Goal: Task Accomplishment & Management: Use online tool/utility

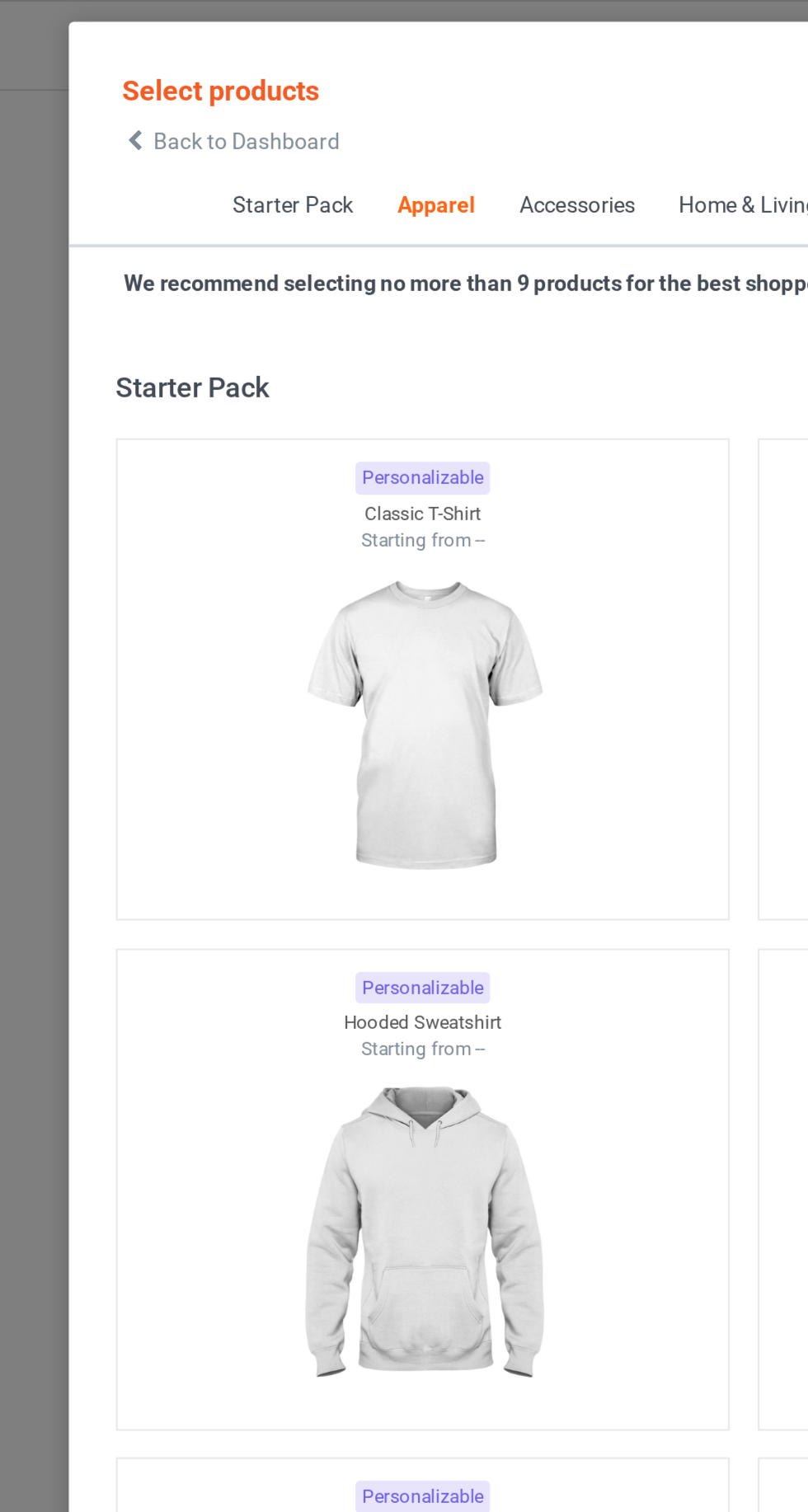
scroll to position [882, 0]
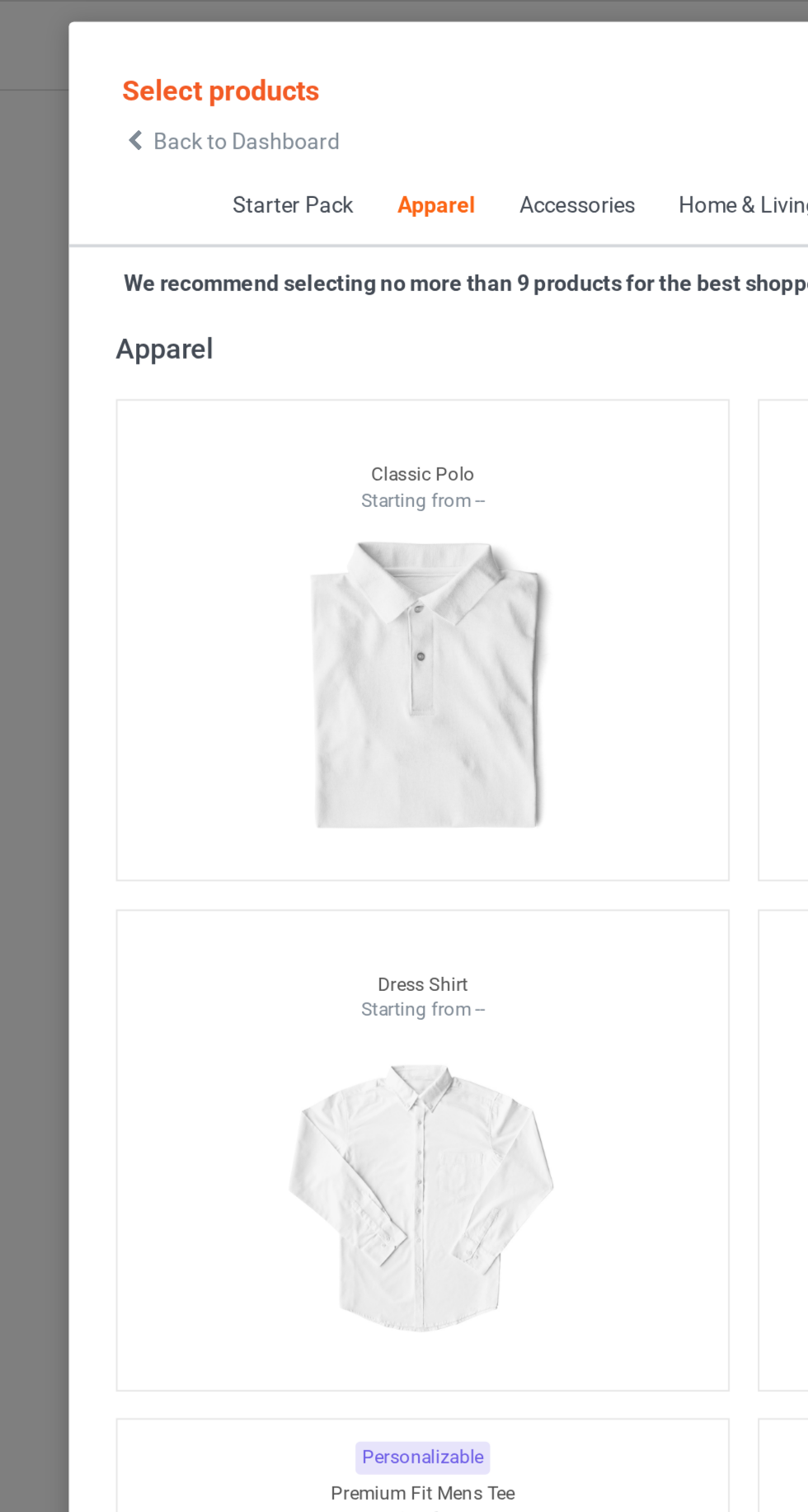
click at [87, 77] on icon at bounding box center [84, 74] width 14 height 11
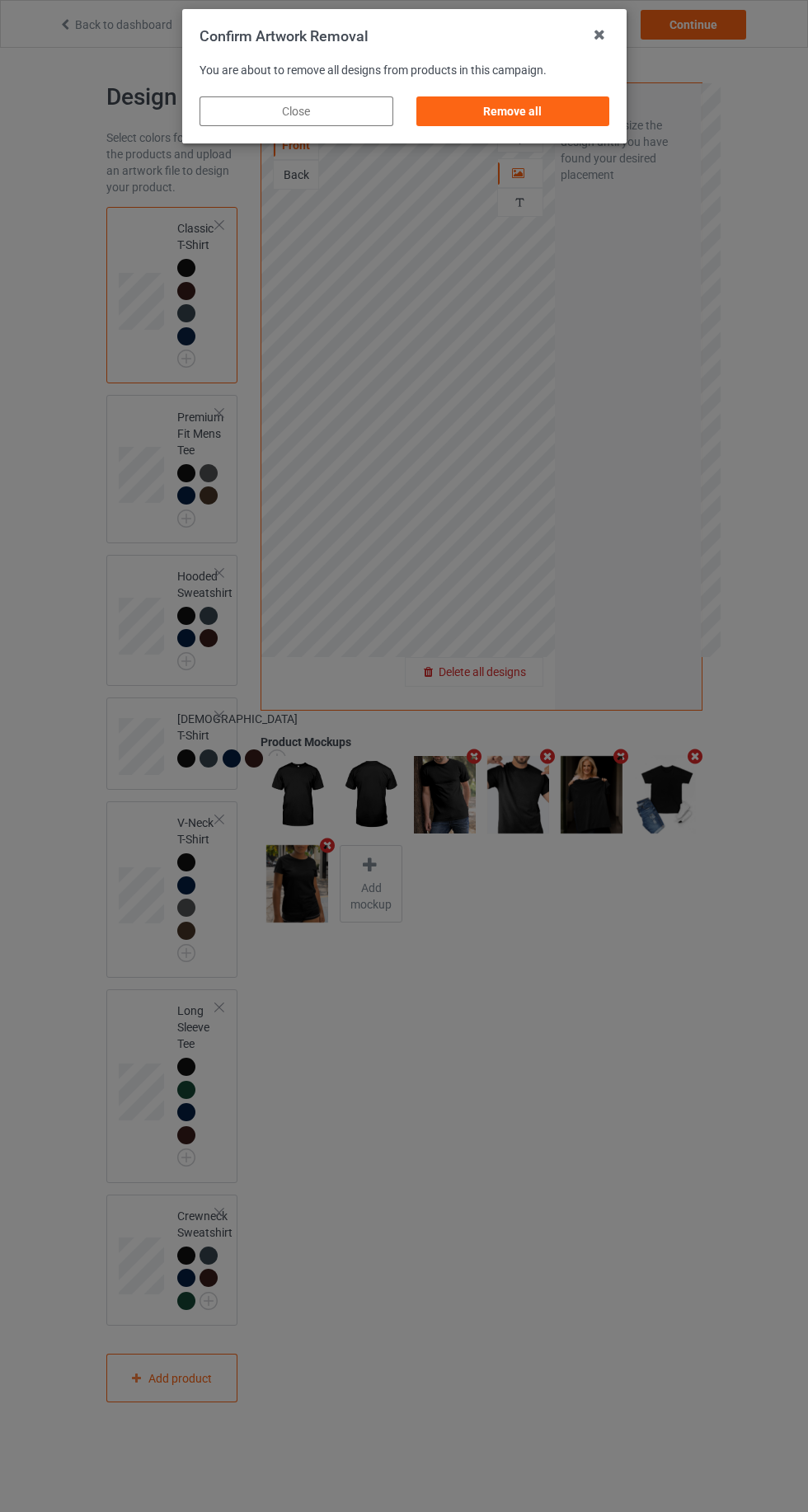
click at [573, 97] on div "Remove all" at bounding box center [512, 111] width 193 height 30
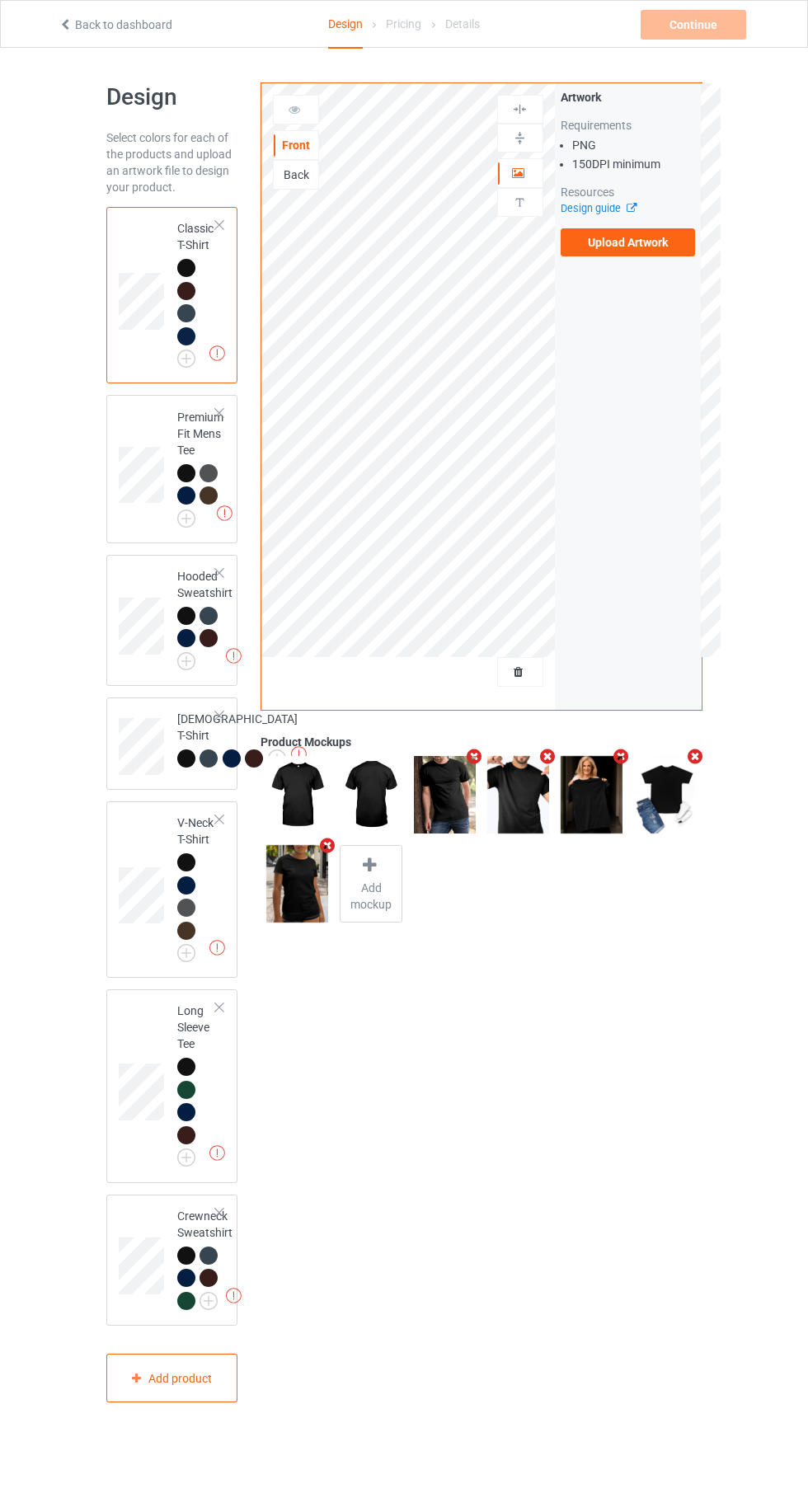
click at [665, 246] on label "Upload Artwork" at bounding box center [628, 243] width 135 height 28
click at [0, 0] on input "Upload Artwork" at bounding box center [0, 0] width 0 height 0
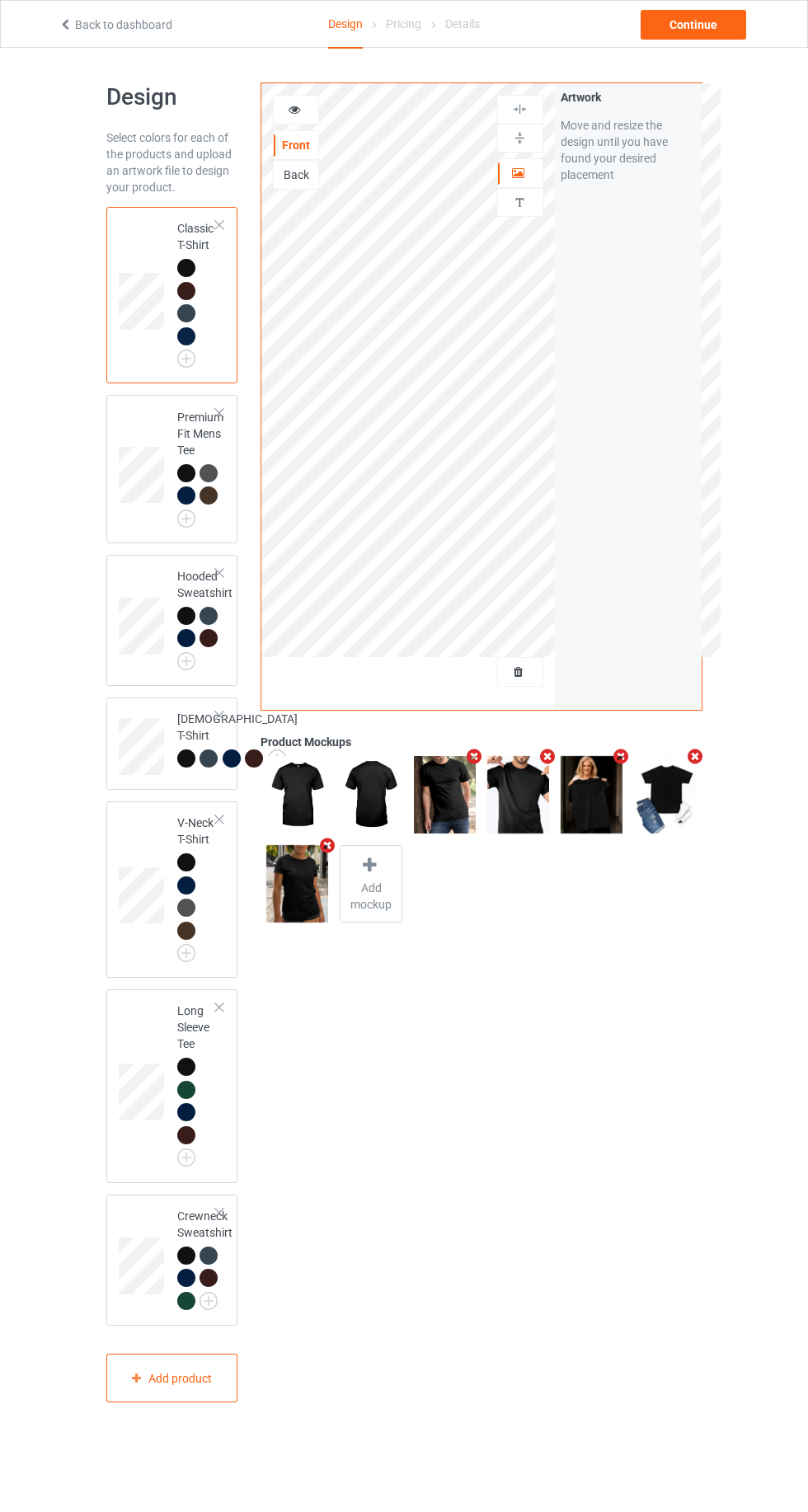
click at [534, 170] on div at bounding box center [520, 173] width 44 height 17
click at [692, 24] on div "Continue" at bounding box center [694, 25] width 106 height 30
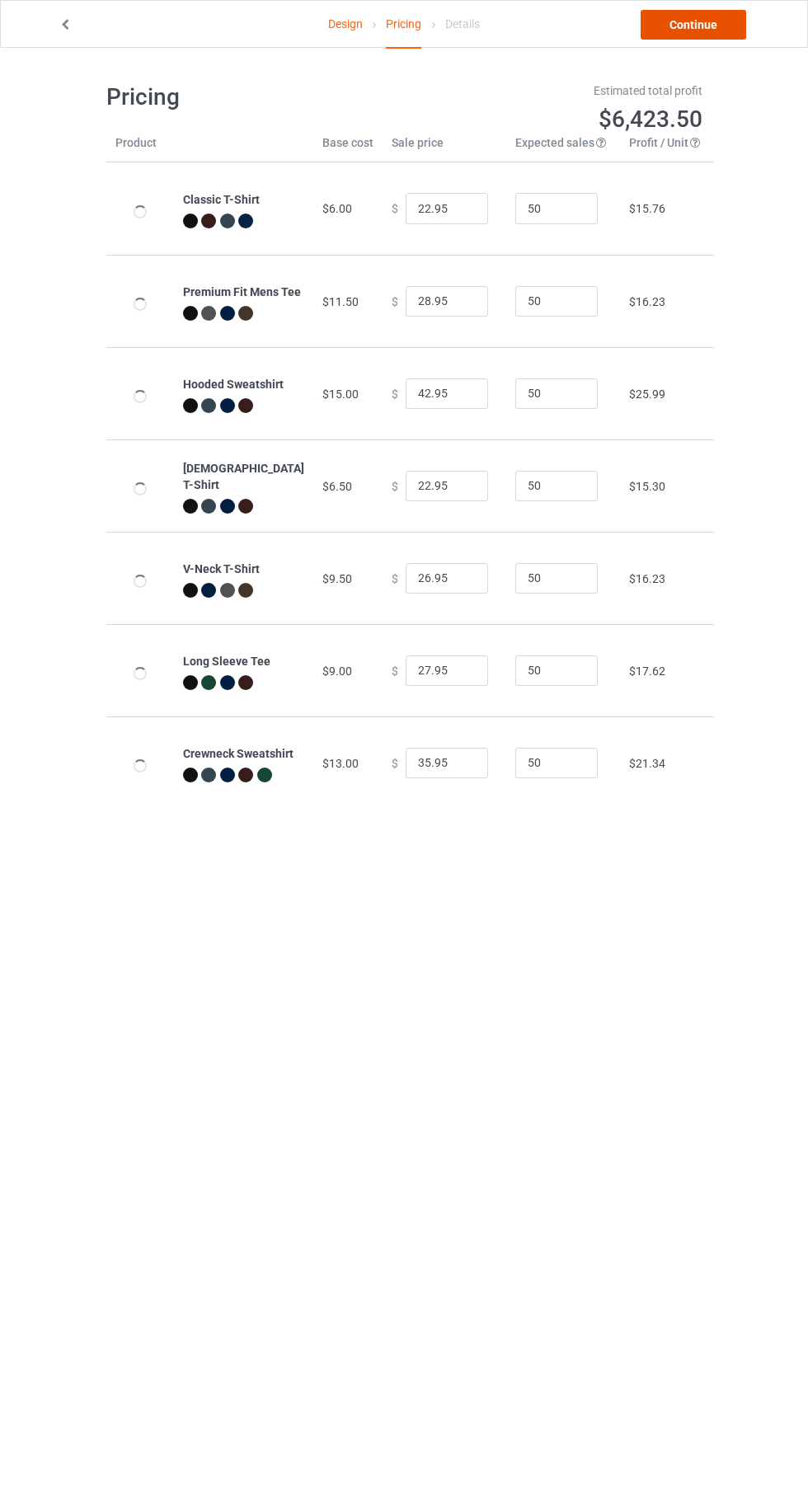
click at [690, 31] on link "Continue" at bounding box center [694, 25] width 106 height 30
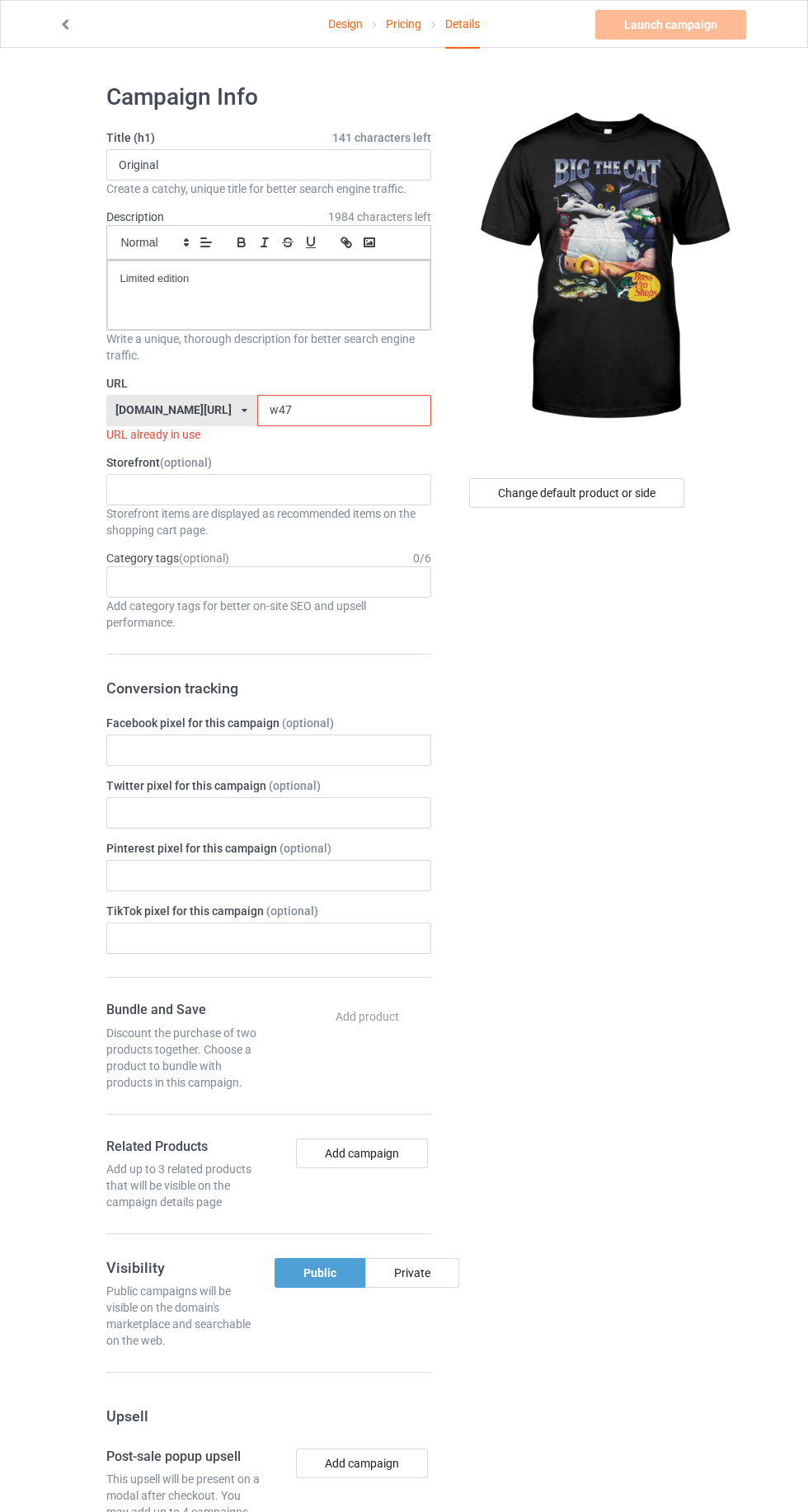
click at [323, 409] on input "w47" at bounding box center [344, 410] width 174 height 31
click at [242, 408] on icon at bounding box center [245, 410] width 6 height 10
click at [257, 409] on input "w47" at bounding box center [344, 410] width 174 height 31
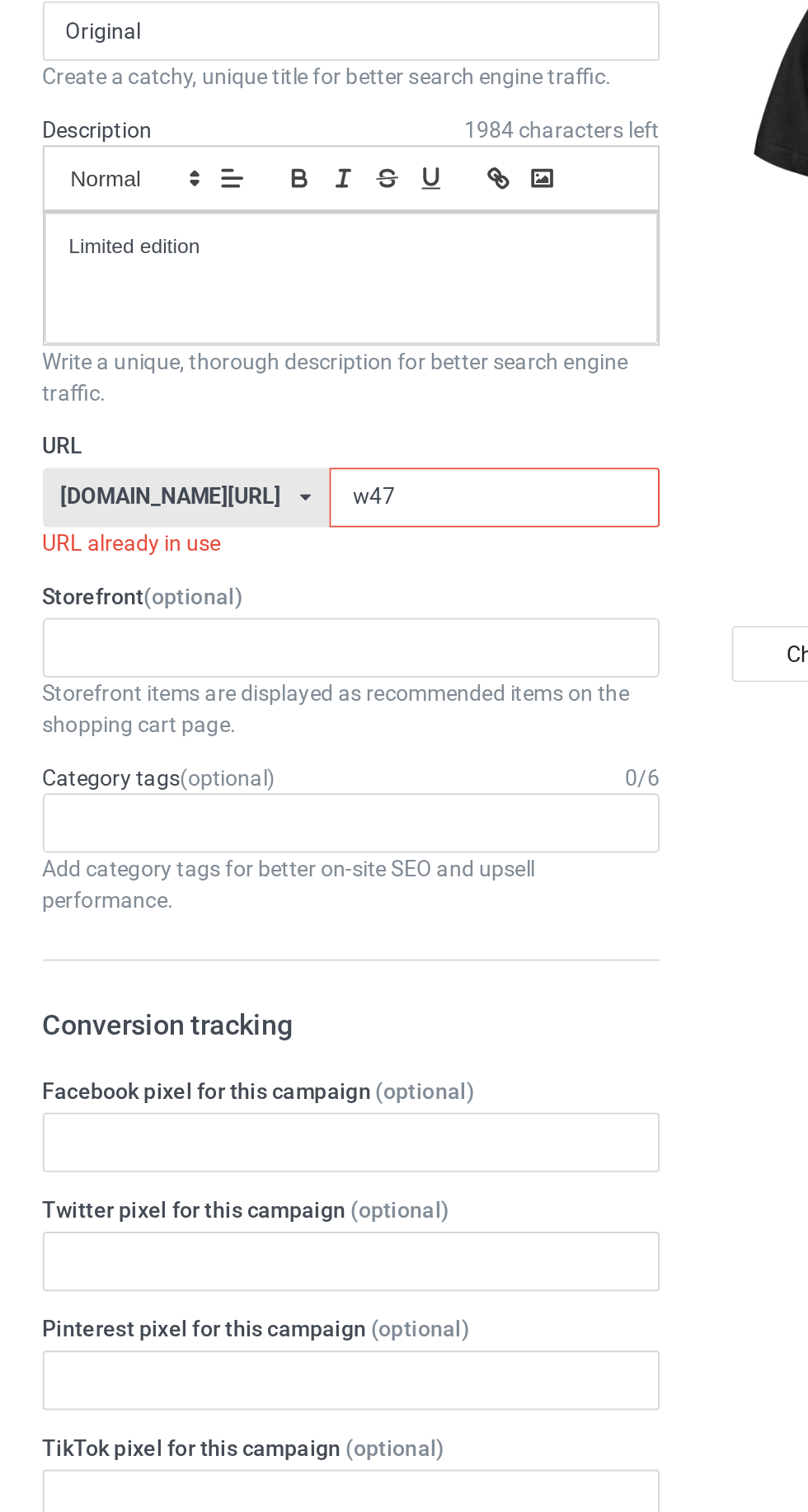
click at [209, 378] on label "URL" at bounding box center [268, 383] width 325 height 17
click at [257, 412] on input "w47" at bounding box center [344, 410] width 174 height 31
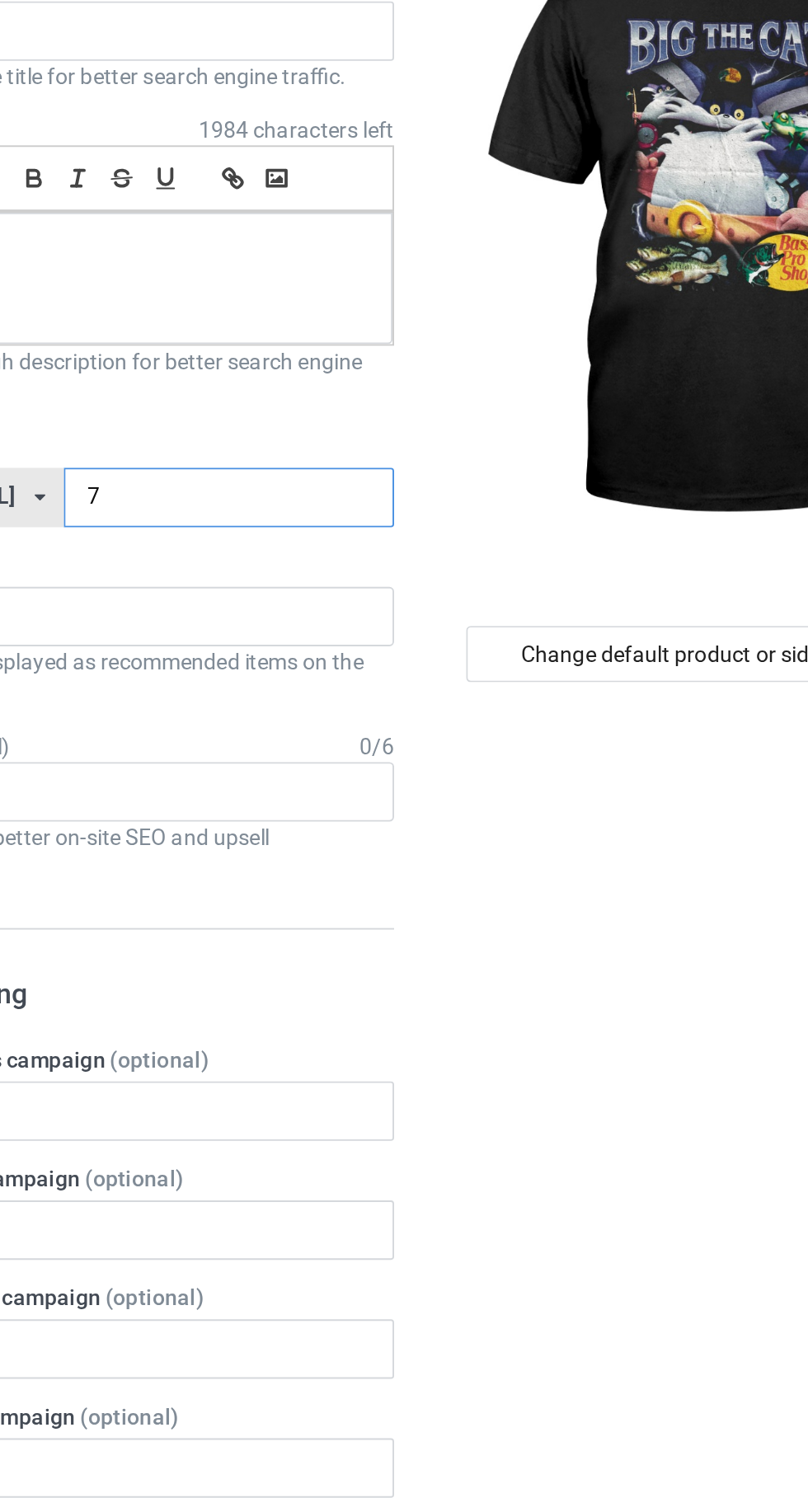
type input "87"
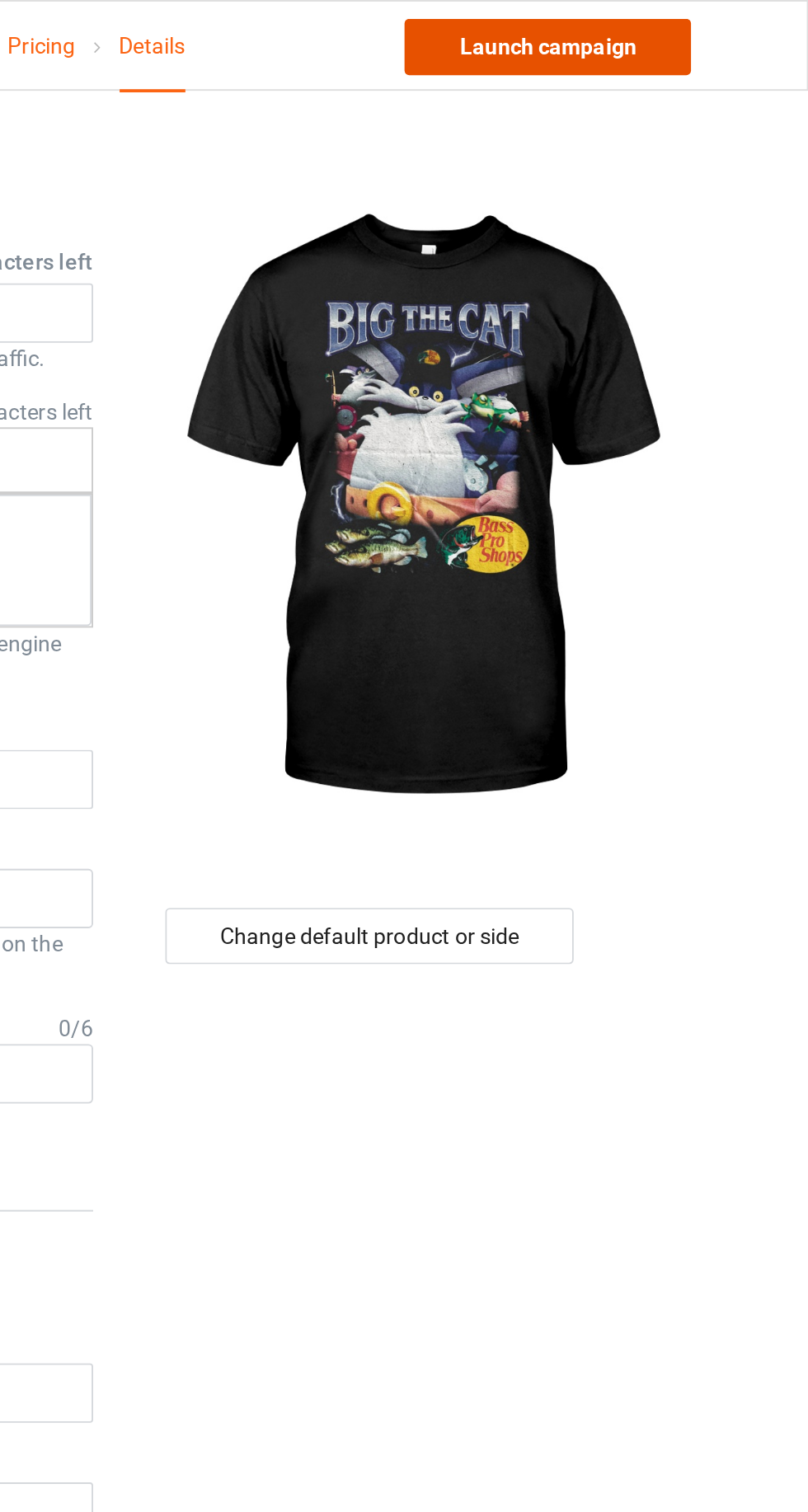
click at [706, 20] on link "Launch campaign" at bounding box center [670, 25] width 151 height 30
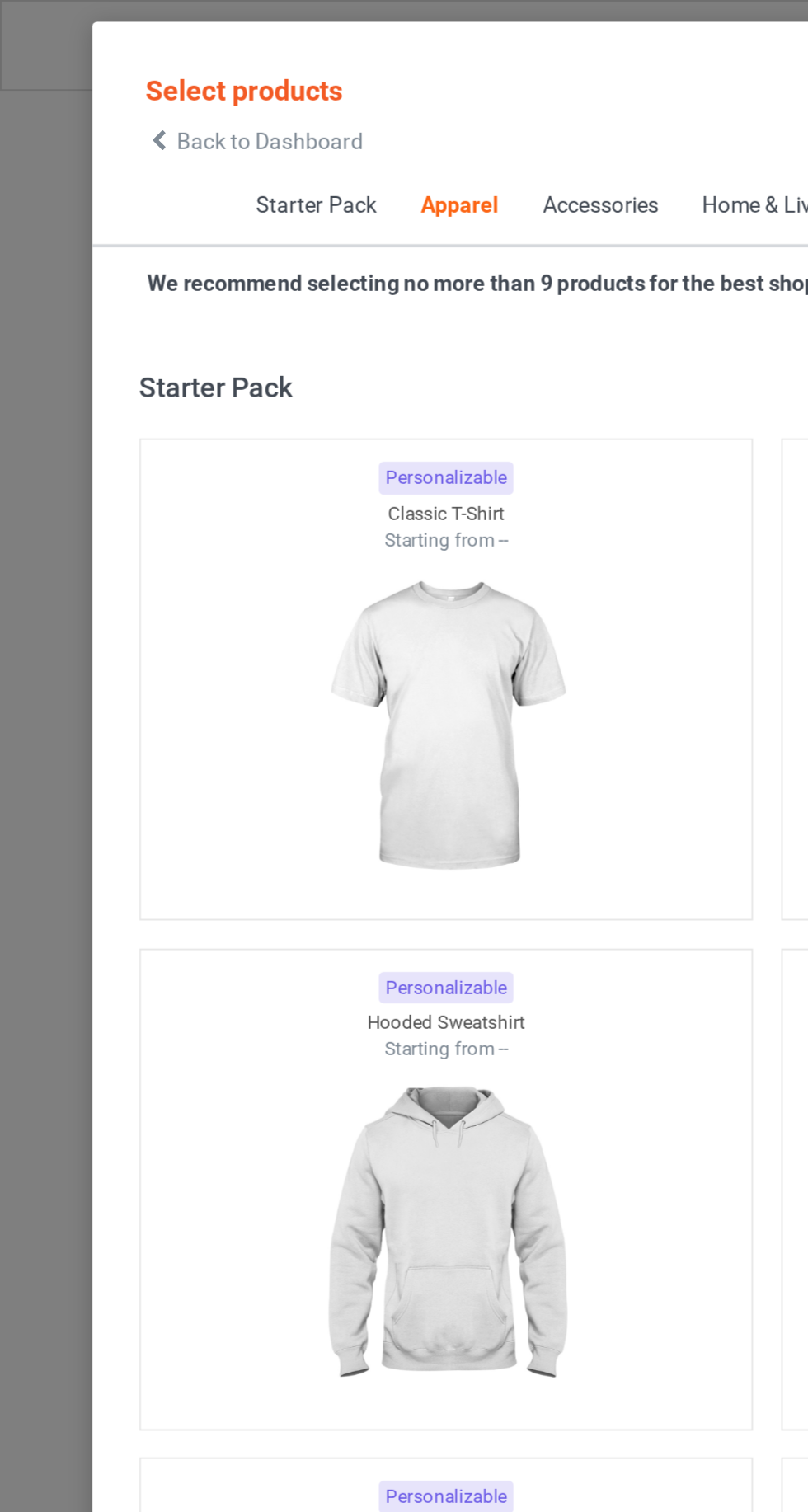
click at [83, 69] on icon at bounding box center [84, 74] width 14 height 11
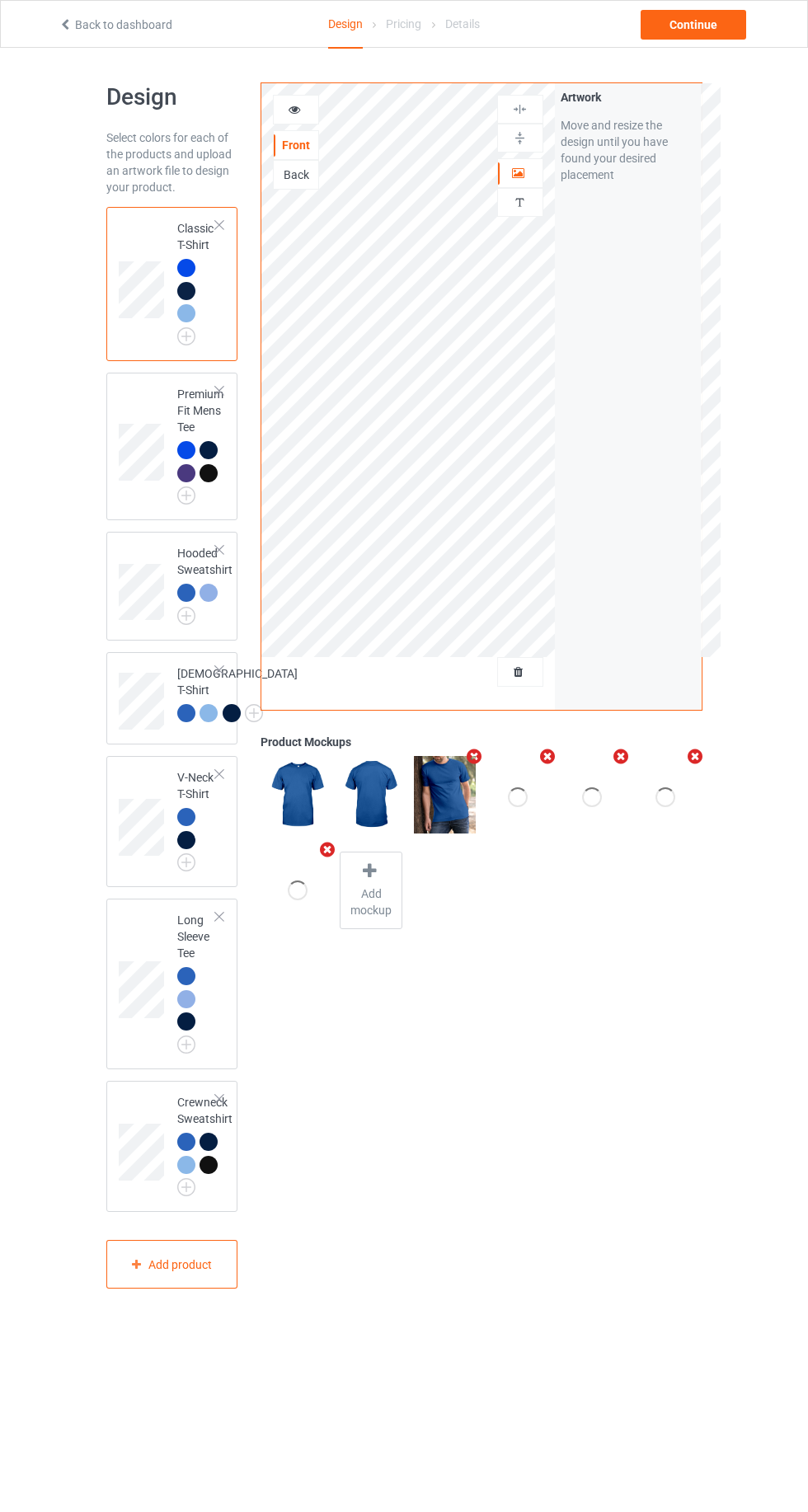
click at [528, 714] on div "Front Back Artwork Personalized text Artwork Move and resize the design until y…" at bounding box center [481, 509] width 442 height 854
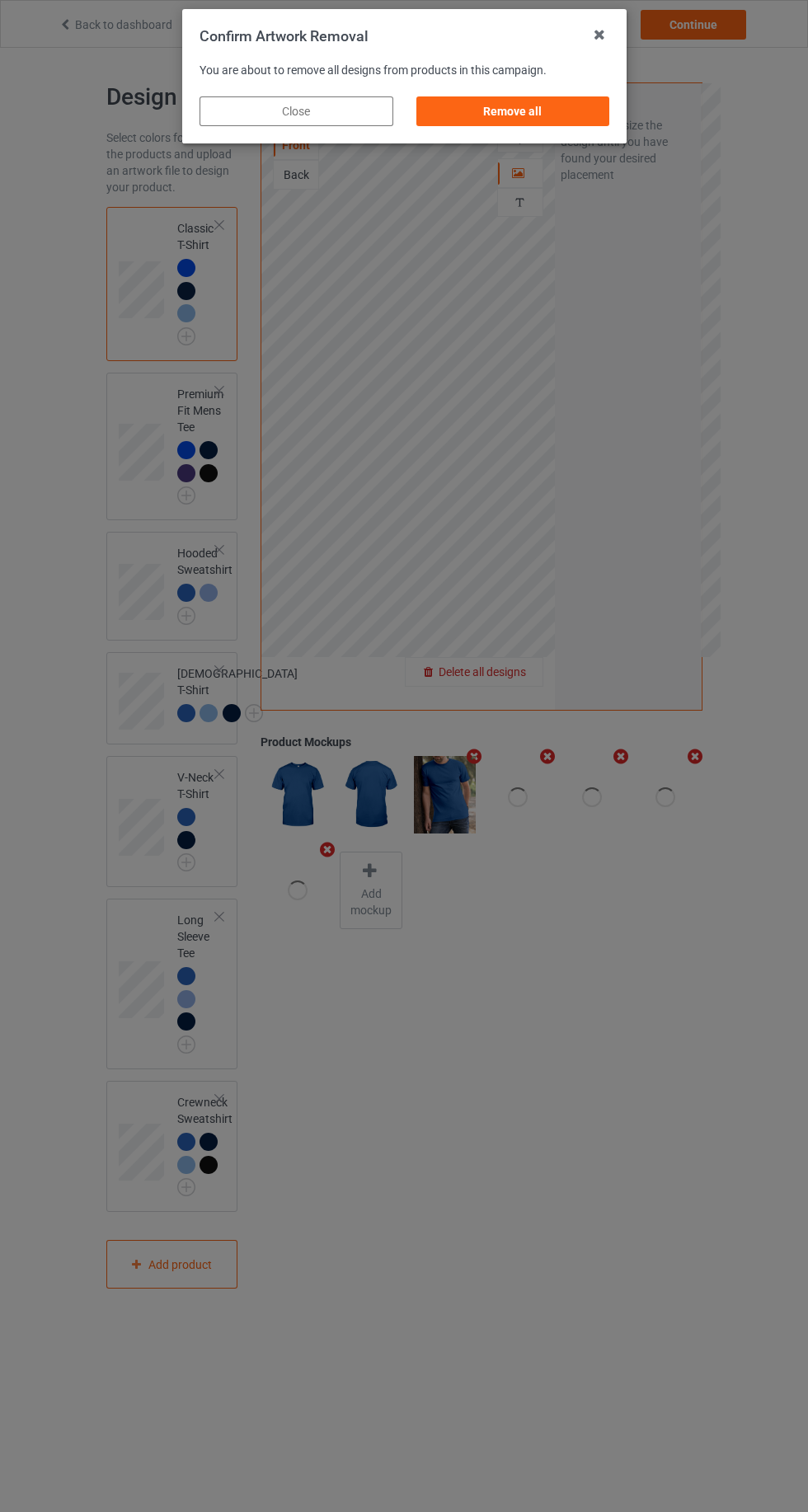
click at [559, 116] on div "Remove all" at bounding box center [512, 111] width 193 height 30
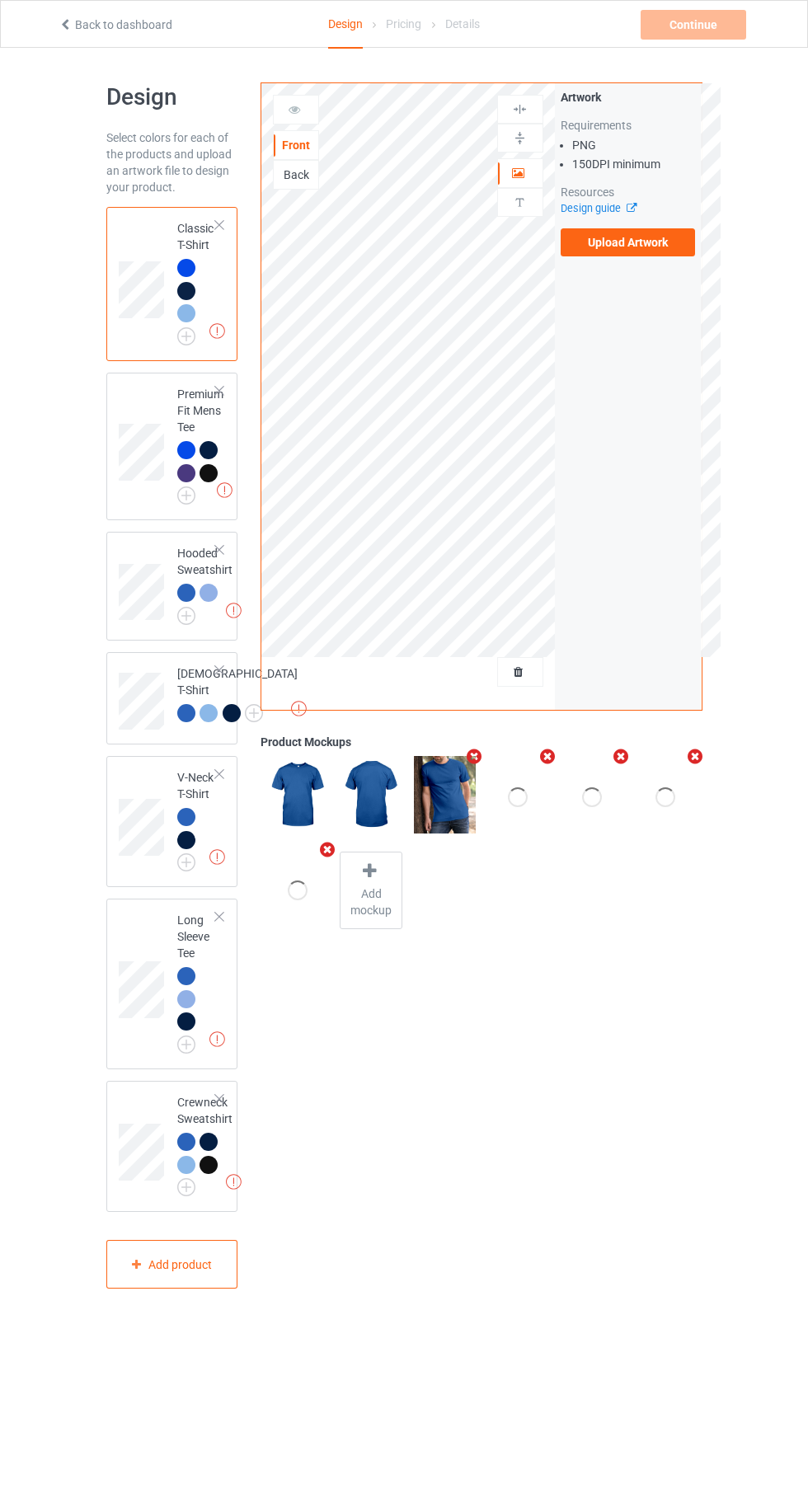
click at [665, 249] on label "Upload Artwork" at bounding box center [628, 243] width 135 height 28
click at [0, 0] on input "Upload Artwork" at bounding box center [0, 0] width 0 height 0
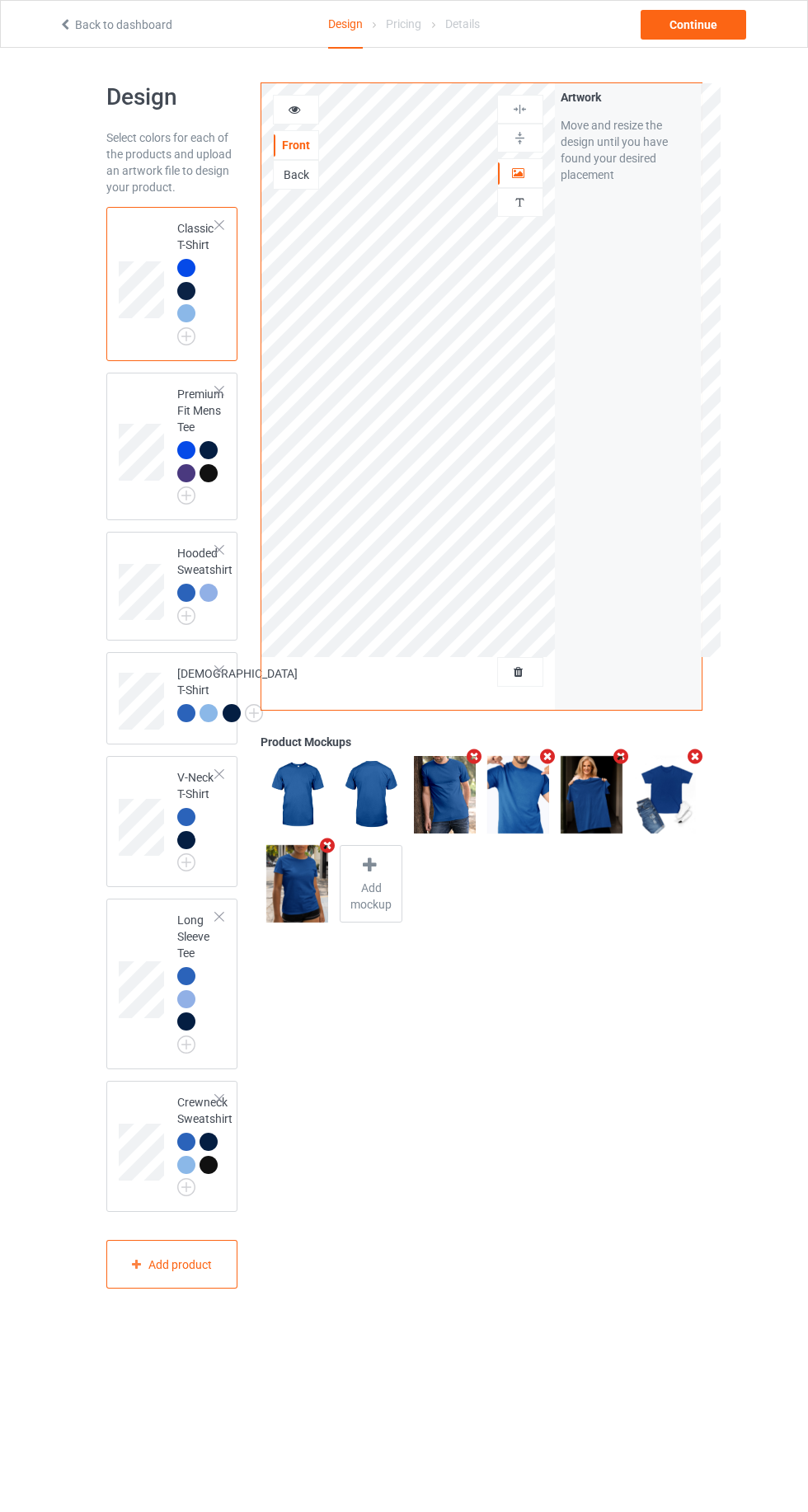
click at [530, 173] on div at bounding box center [520, 173] width 44 height 17
click at [293, 103] on icon at bounding box center [295, 107] width 14 height 11
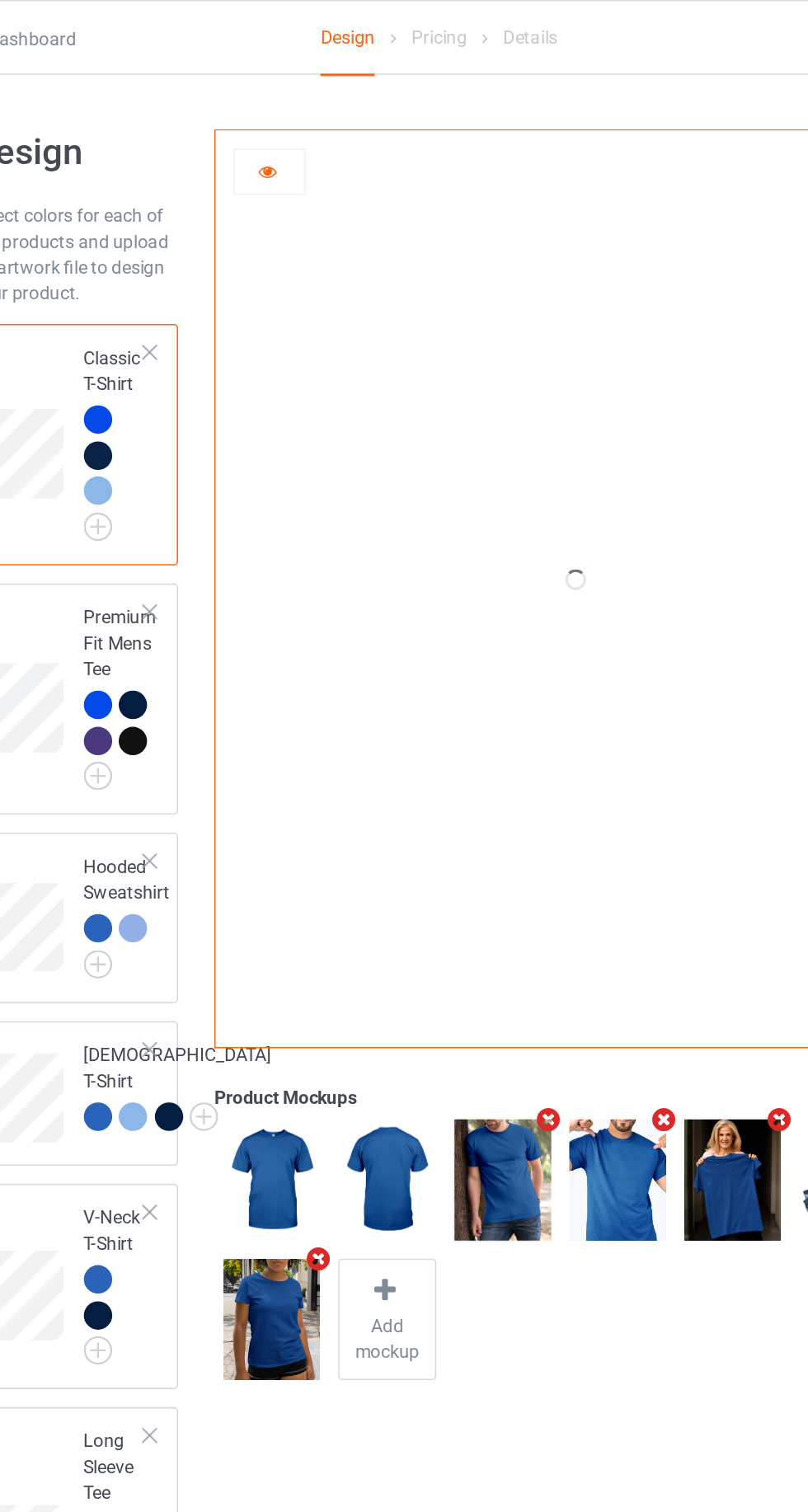
click at [294, 110] on icon at bounding box center [295, 107] width 14 height 11
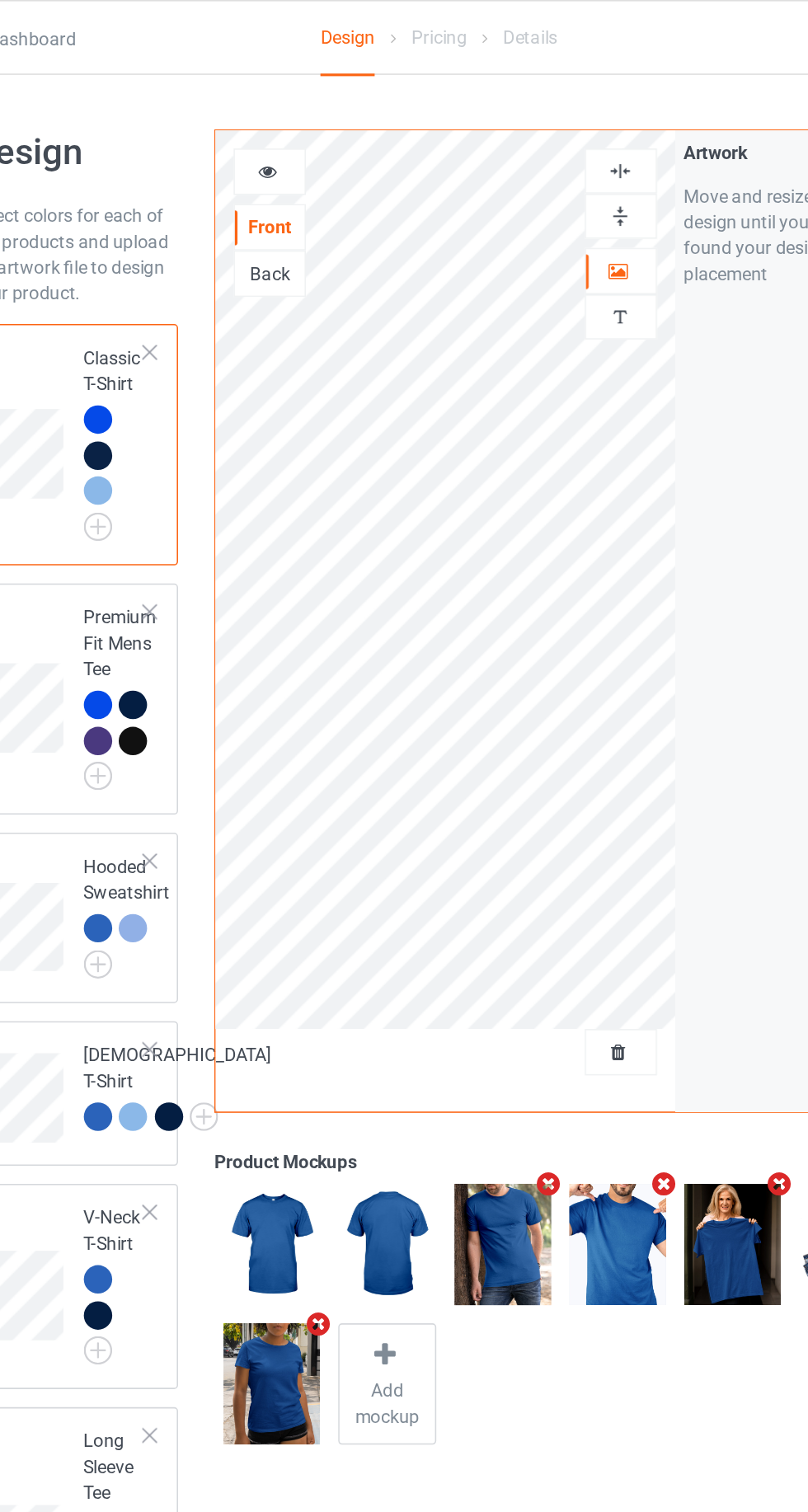
click at [296, 97] on div at bounding box center [296, 110] width 46 height 30
click at [292, 103] on icon at bounding box center [295, 107] width 14 height 11
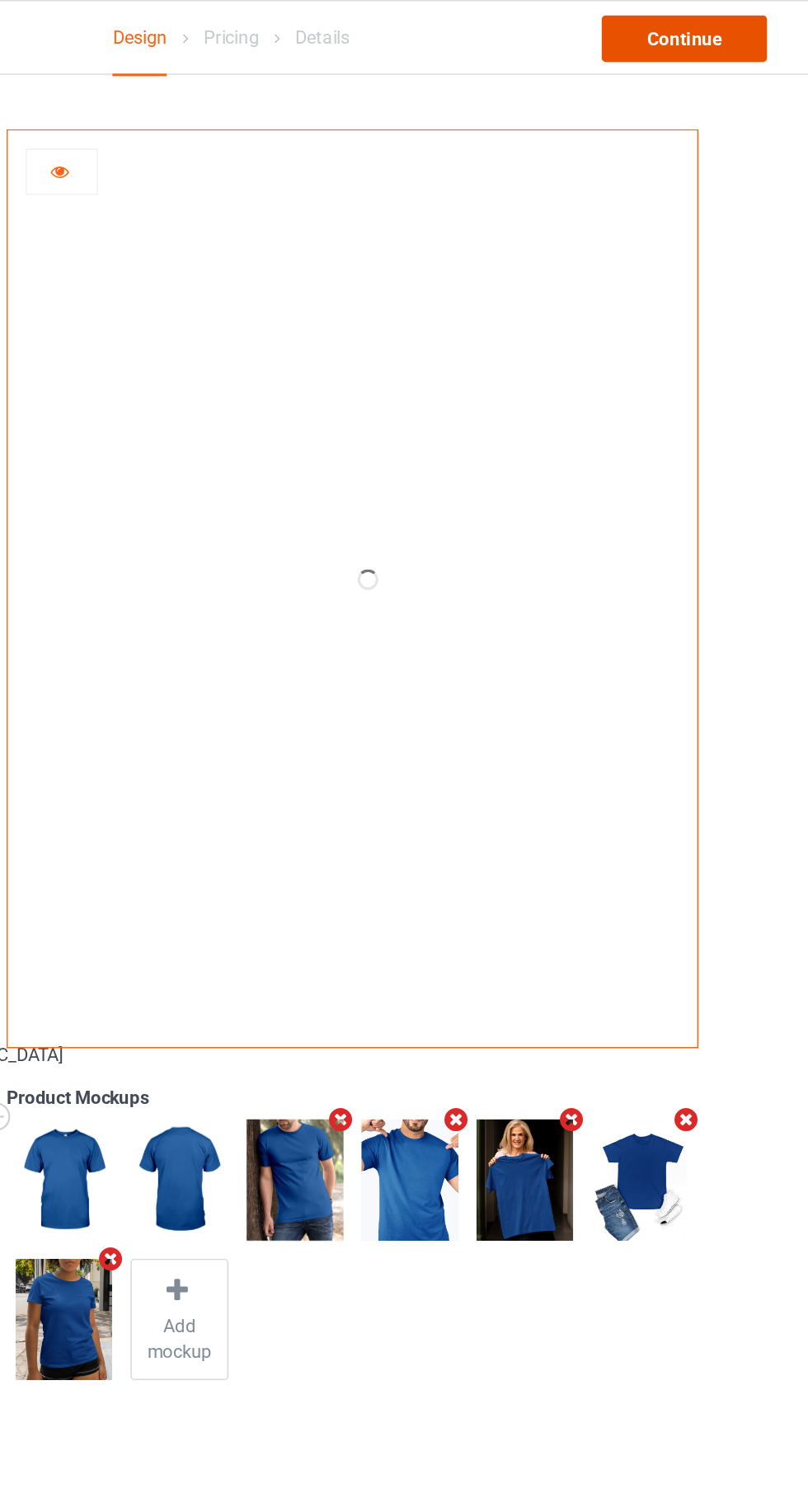
click at [705, 25] on div "Continue" at bounding box center [694, 25] width 106 height 30
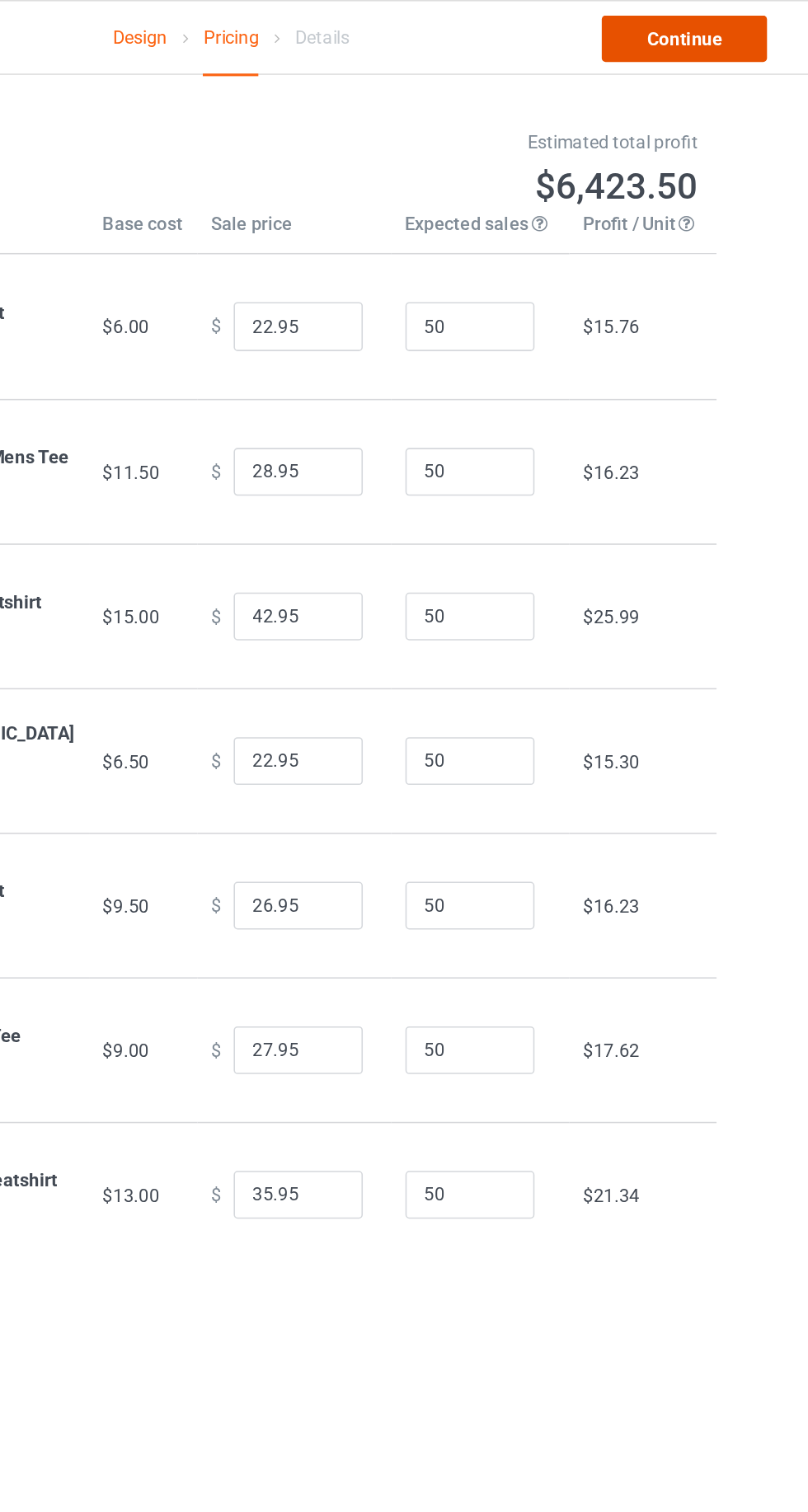
click at [714, 28] on link "Continue" at bounding box center [694, 25] width 106 height 30
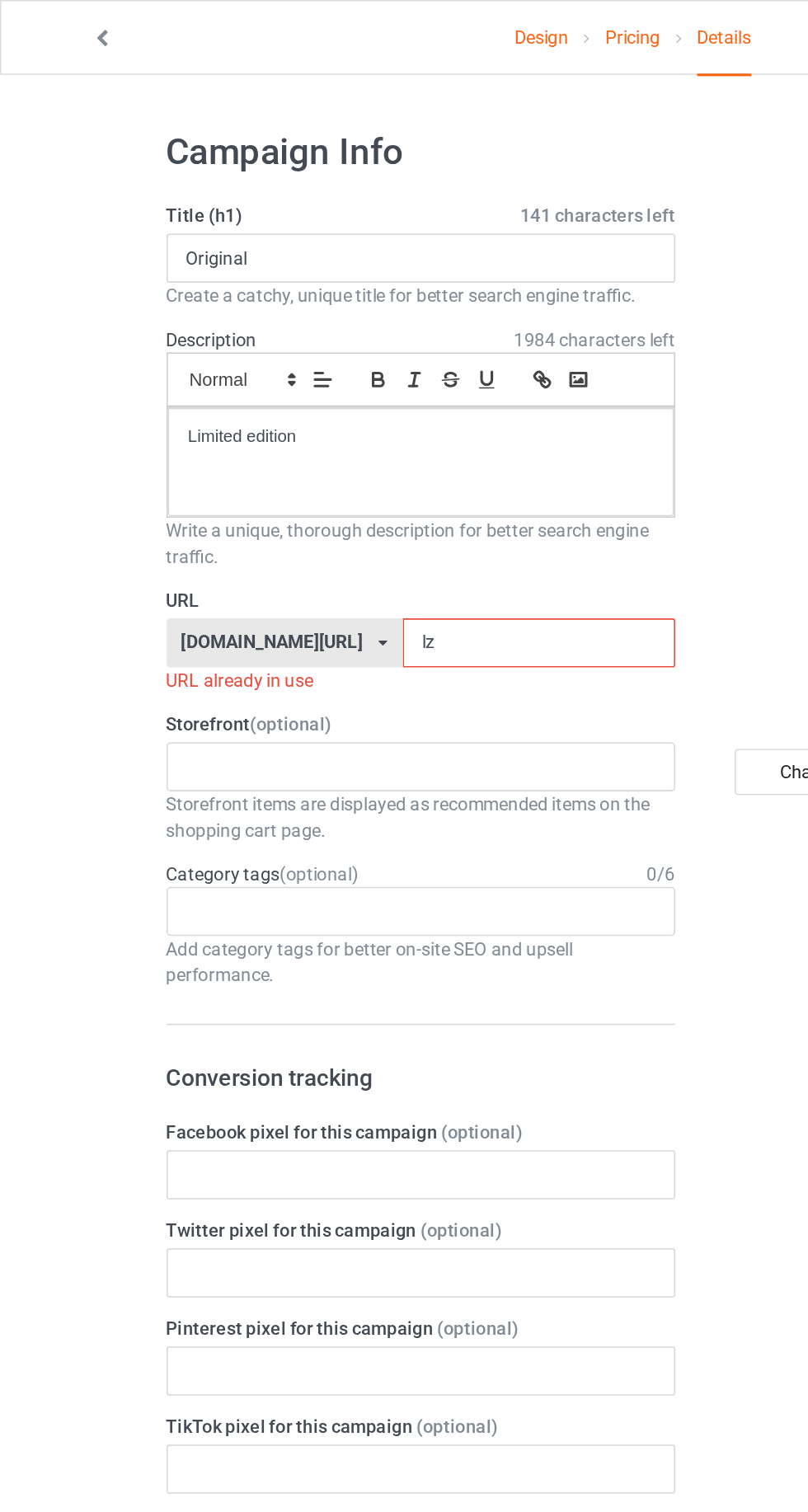
click at [358, 422] on input "lz" at bounding box center [344, 410] width 174 height 31
type input "lz1"
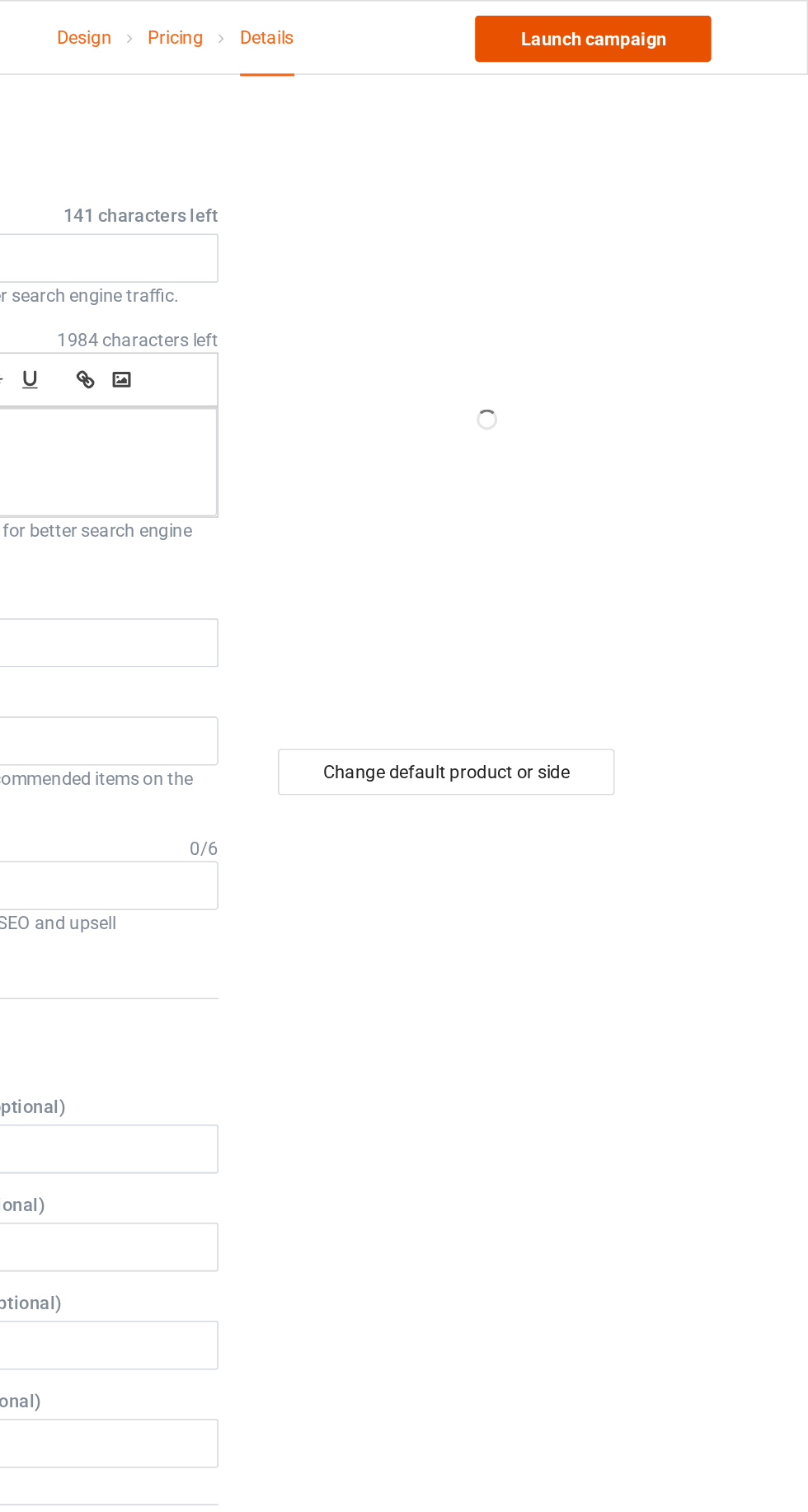
click at [703, 24] on link "Launch campaign" at bounding box center [670, 25] width 151 height 30
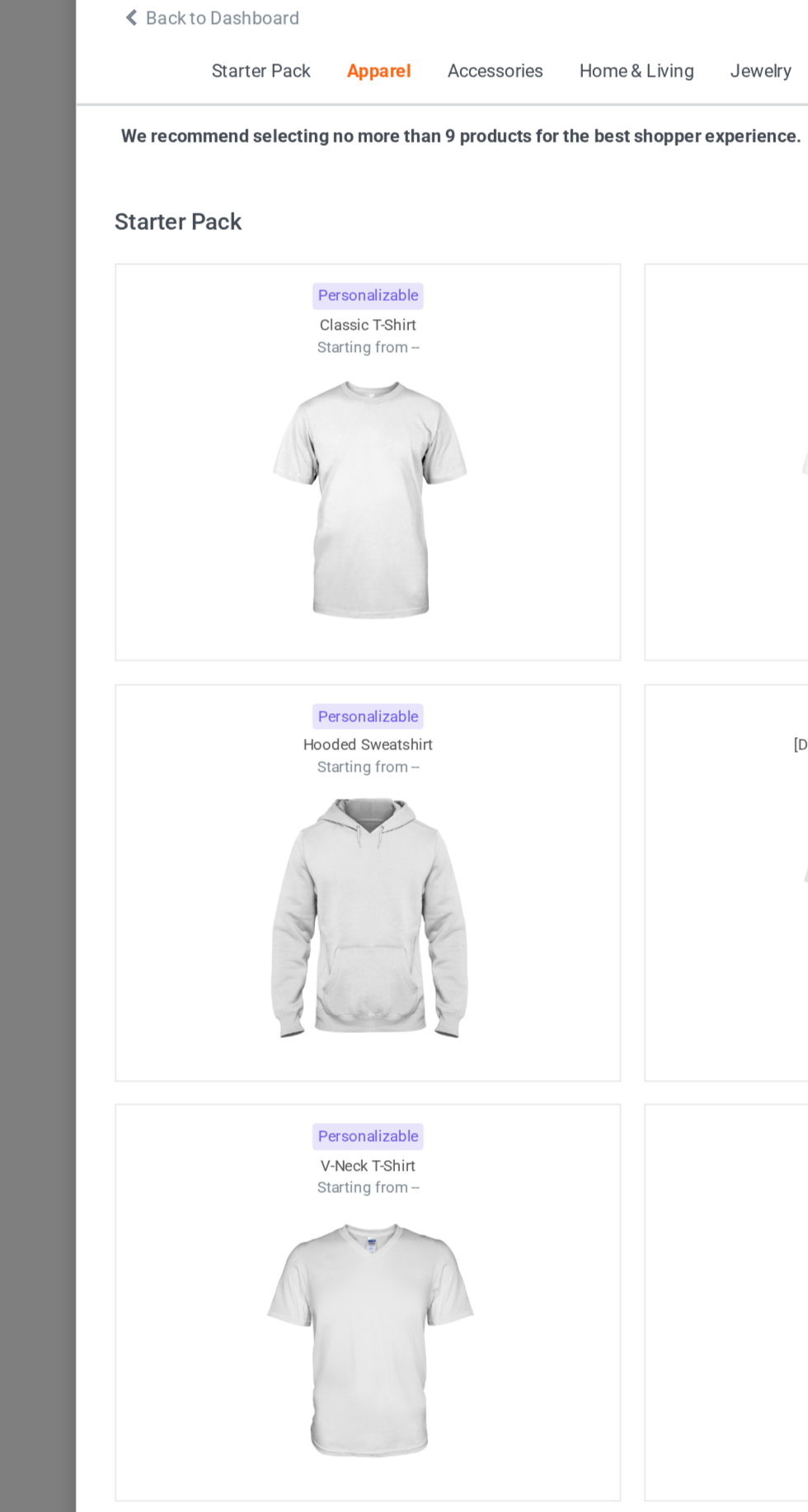
scroll to position [882, 0]
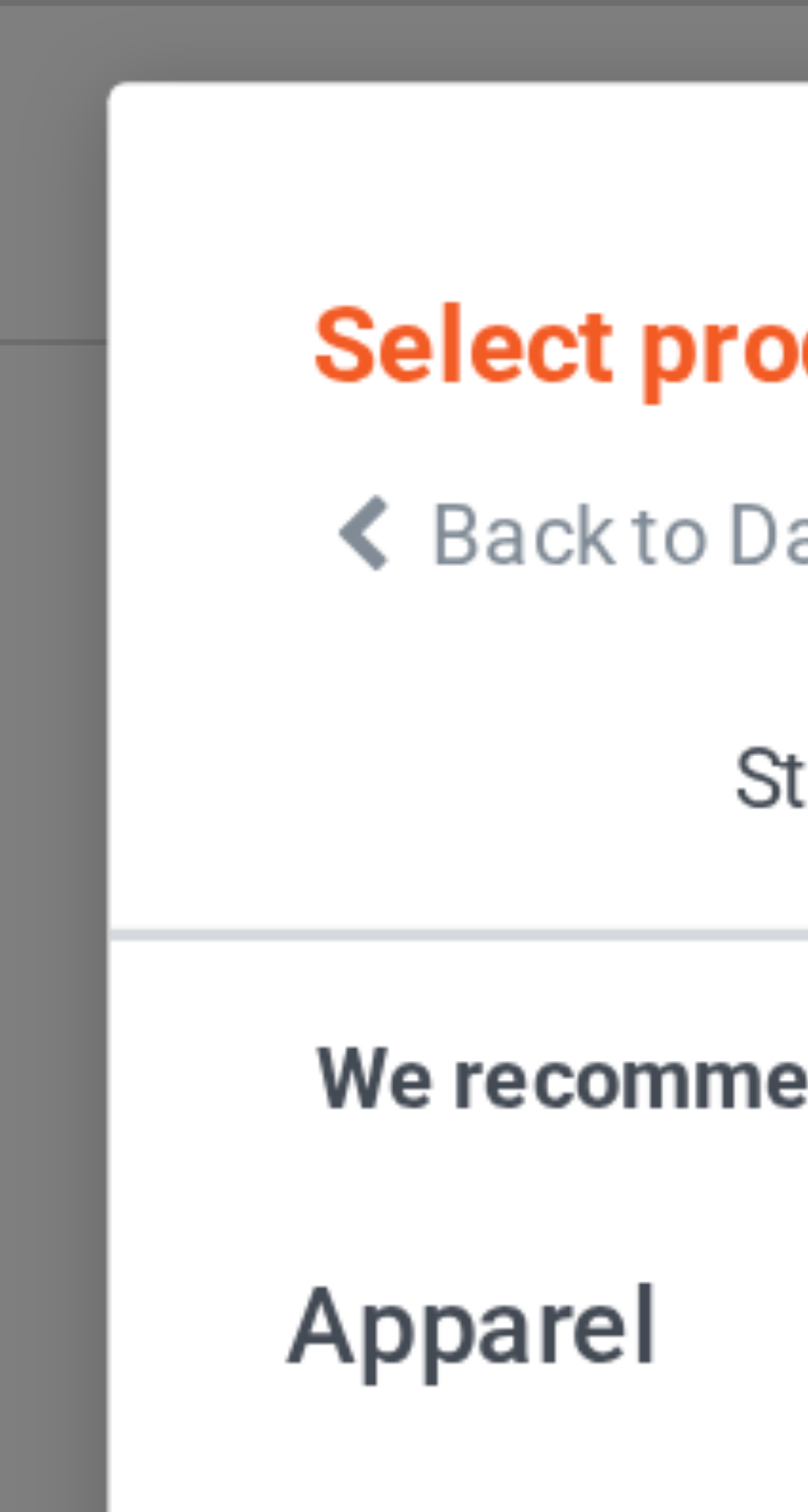
click at [86, 75] on icon at bounding box center [84, 74] width 14 height 11
